Goal: Book appointment/travel/reservation

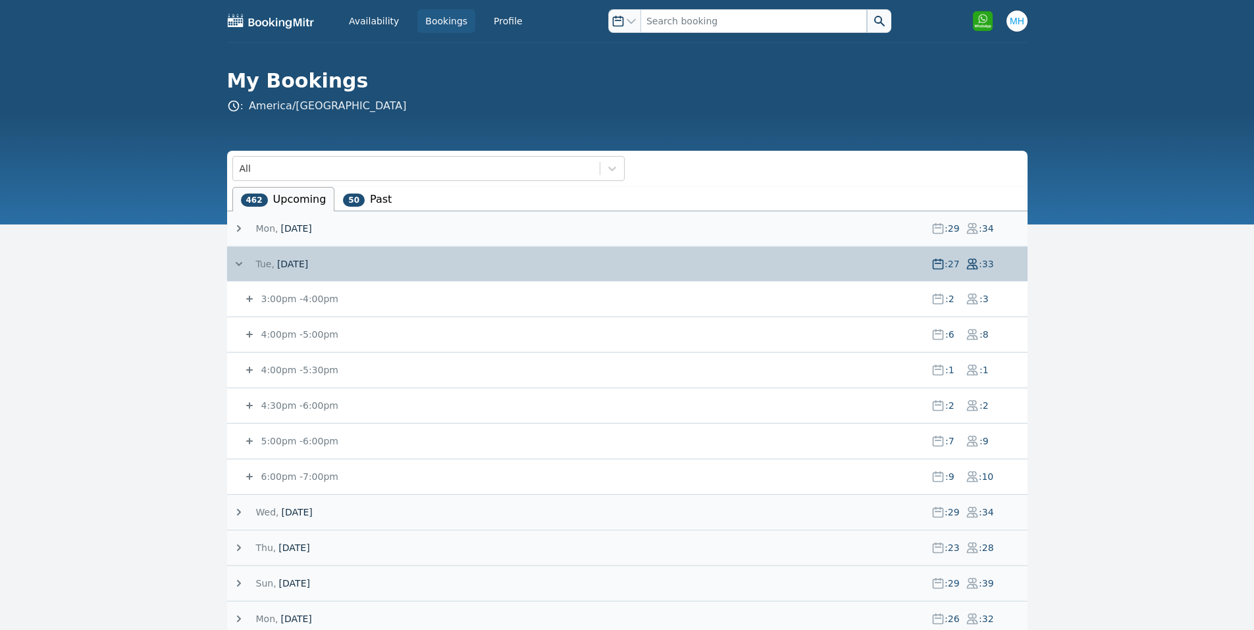
click at [311, 230] on span "[DATE]" at bounding box center [296, 228] width 31 height 13
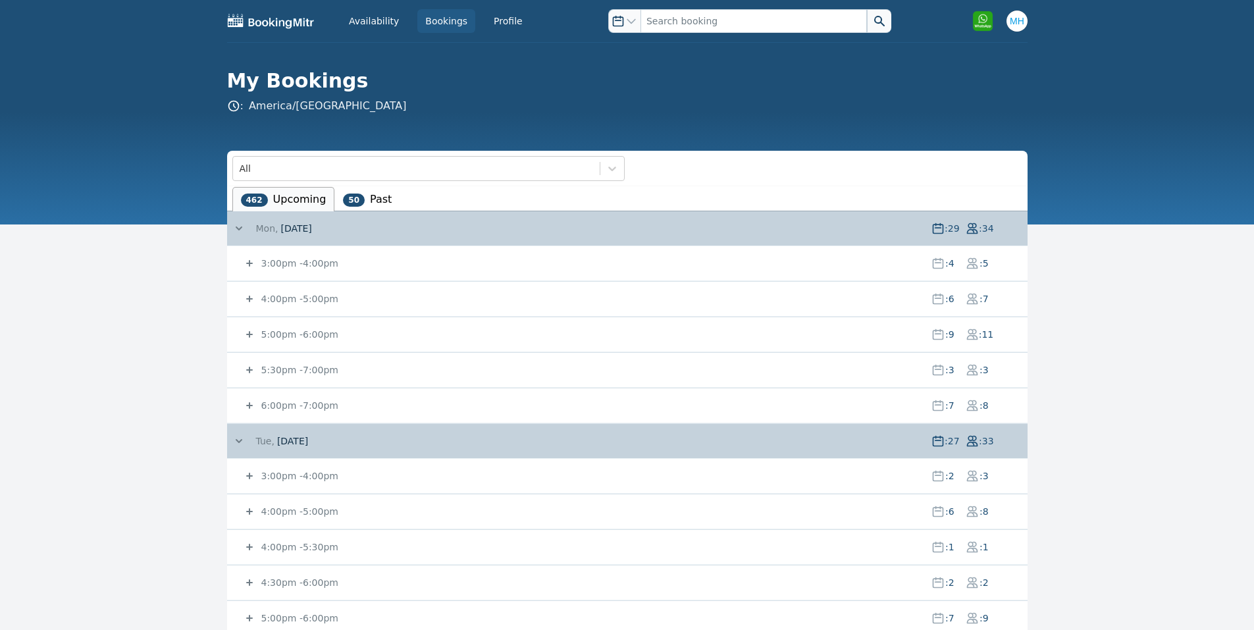
click at [307, 265] on small "3:00pm - 4:00pm" at bounding box center [299, 263] width 80 height 11
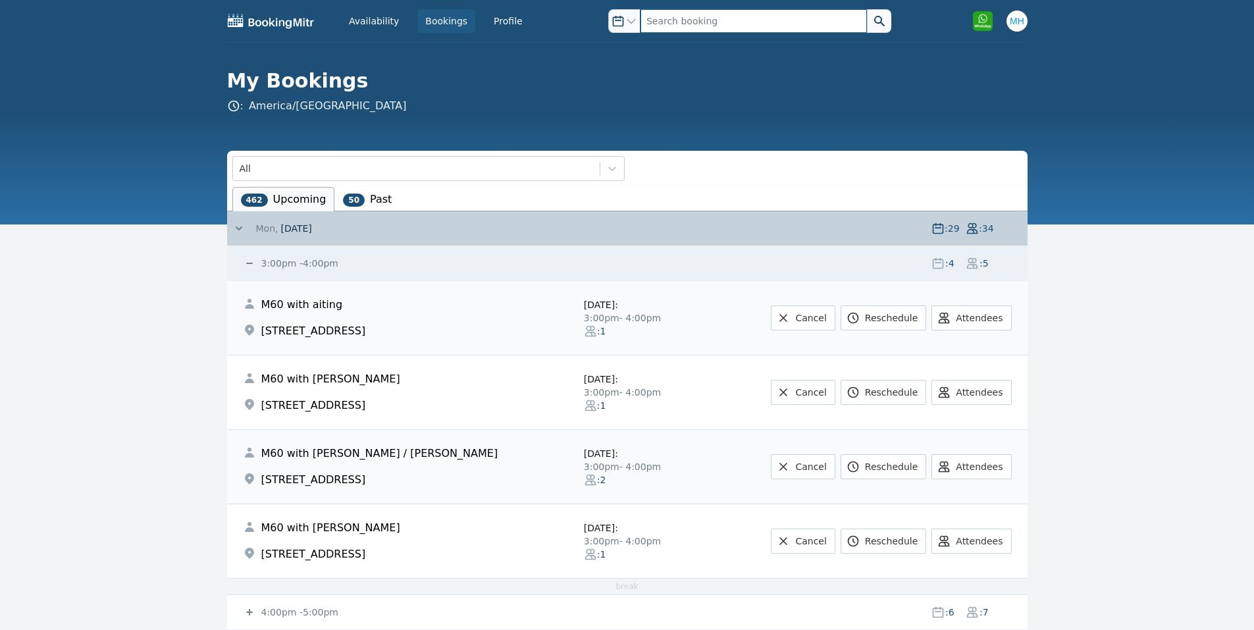
drag, startPoint x: 685, startPoint y: 17, endPoint x: 685, endPoint y: 24, distance: 7.2
click at [685, 24] on input "text" at bounding box center [754, 21] width 227 height 24
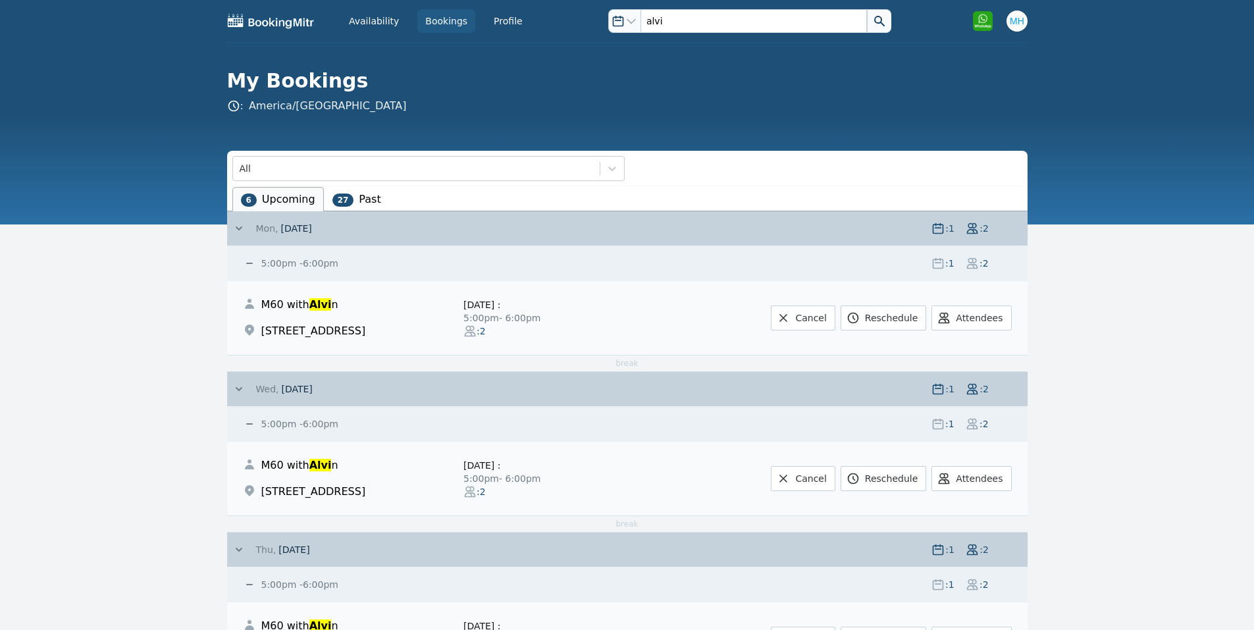
click at [754, 34] on div "Availability Bookings Profile Open options alvi Open user menu Open options alv…" at bounding box center [627, 21] width 801 height 42
click at [757, 31] on input "alvi" at bounding box center [754, 21] width 227 height 24
click at [757, 30] on input "alvi" at bounding box center [754, 21] width 227 height 24
click at [727, 26] on input "alvi" at bounding box center [754, 21] width 227 height 24
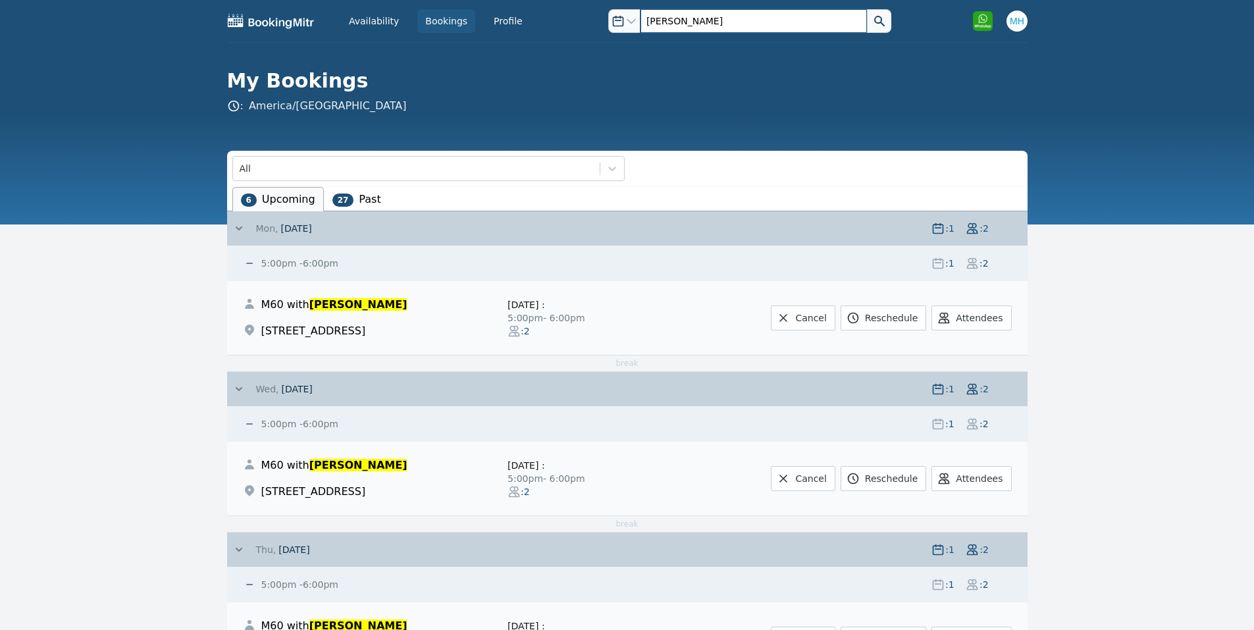
type input "[PERSON_NAME]"
